Goal: Information Seeking & Learning: Stay updated

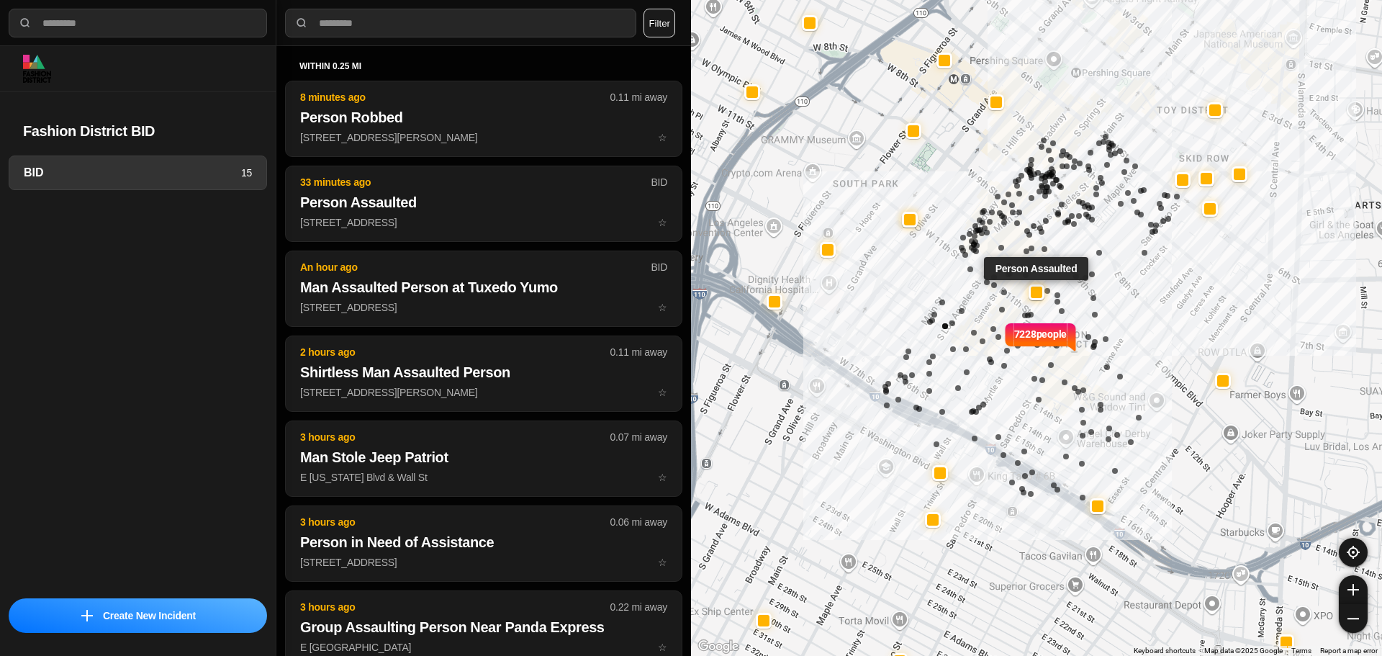
select select "*"
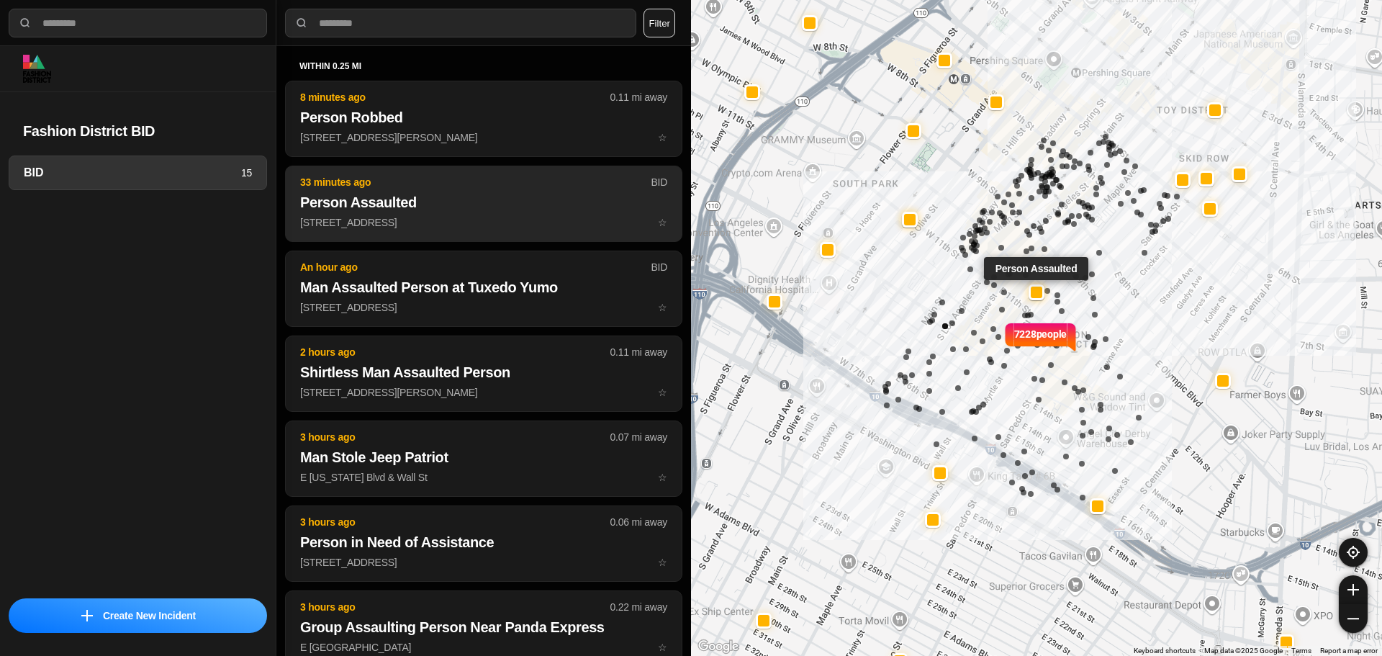
click at [374, 199] on h2 "Person Assaulted" at bounding box center [483, 202] width 367 height 20
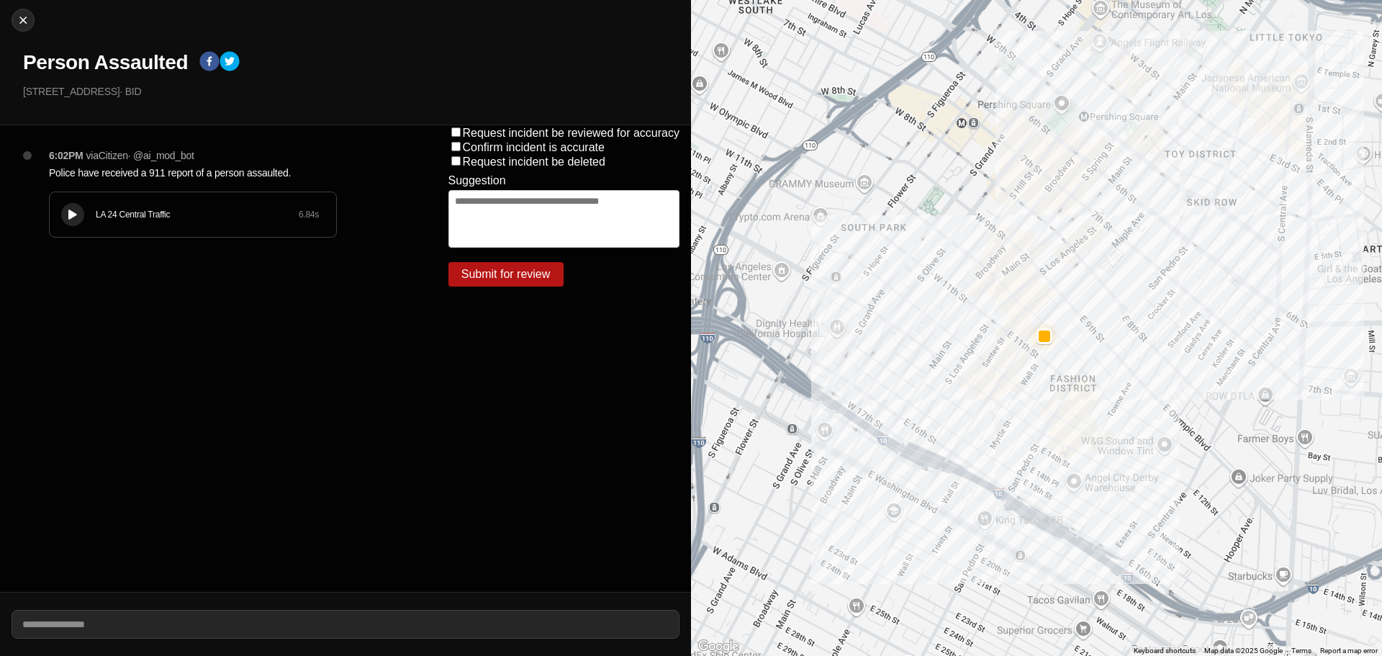
click at [102, 199] on div "LA 24 Central Traffic 6.84 s" at bounding box center [193, 214] width 287 height 45
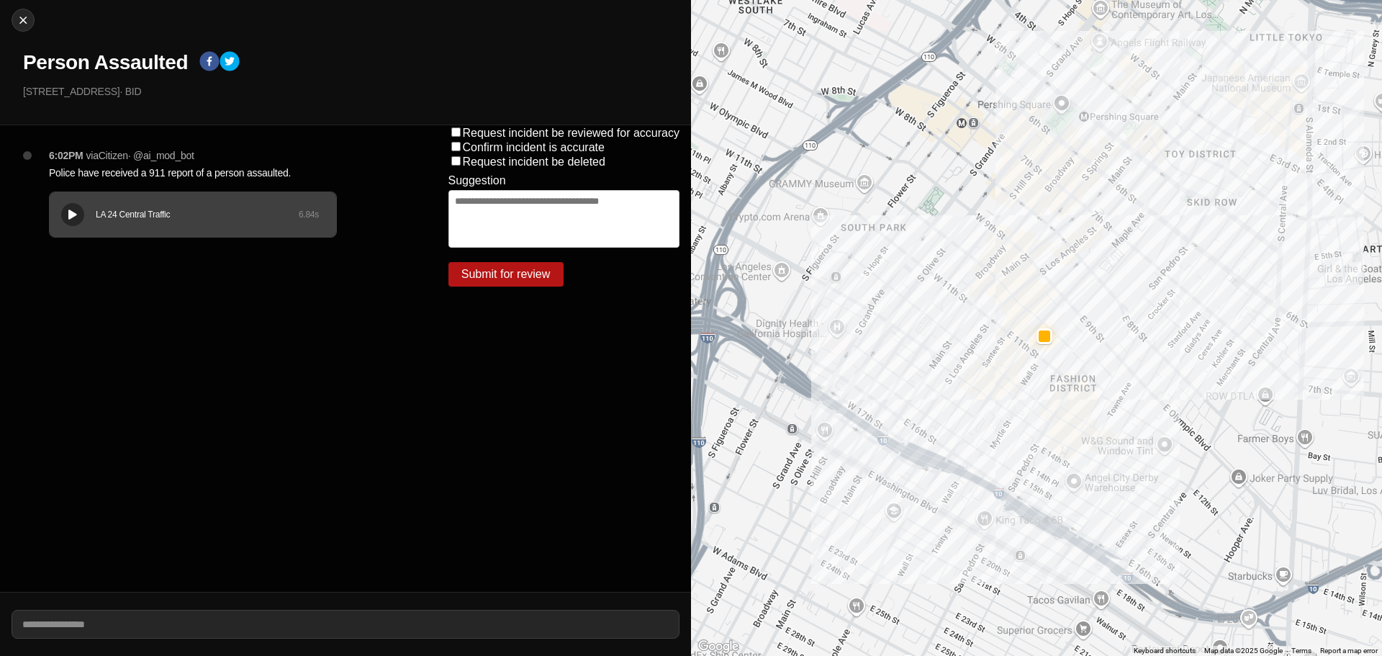
click at [59, 202] on div "LA 24 Central Traffic 6.84 s" at bounding box center [193, 214] width 287 height 45
click at [28, 12] on button "Close" at bounding box center [23, 20] width 23 height 23
select select "*"
